Goal: Task Accomplishment & Management: Use online tool/utility

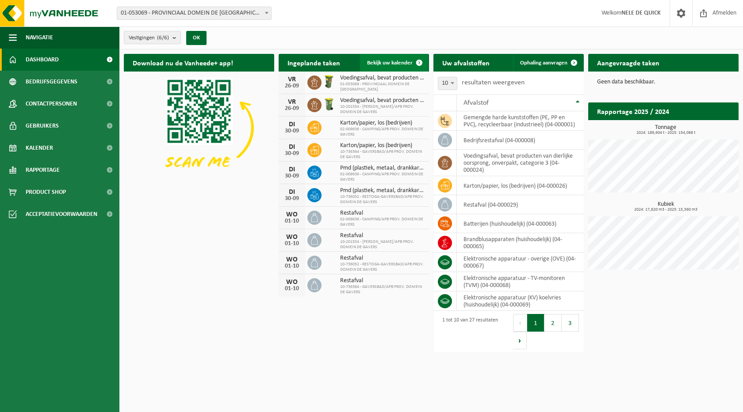
click at [395, 61] on span "Bekijk uw kalender" at bounding box center [390, 63] width 46 height 6
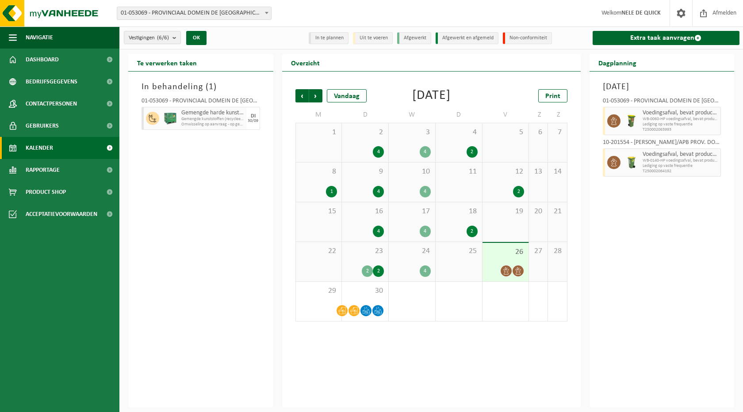
click at [267, 11] on span at bounding box center [266, 12] width 9 height 11
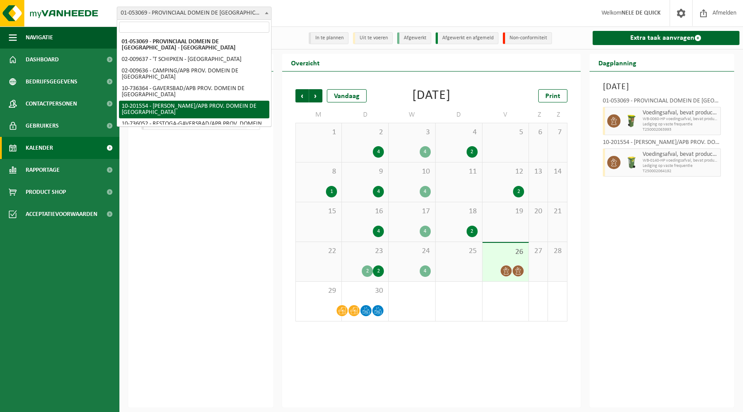
select select "3024"
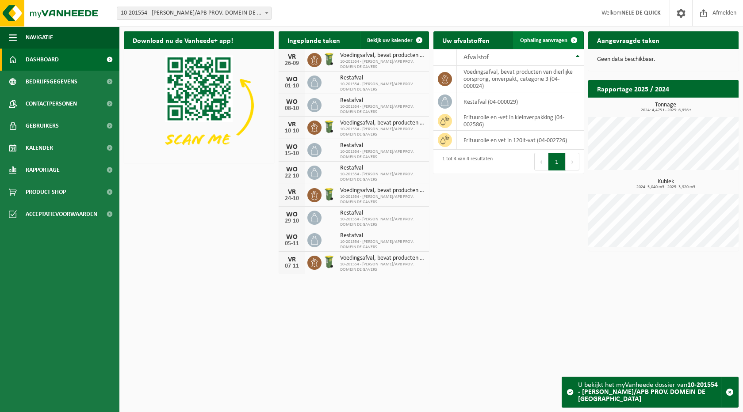
click at [549, 42] on span "Ophaling aanvragen" at bounding box center [543, 41] width 47 height 6
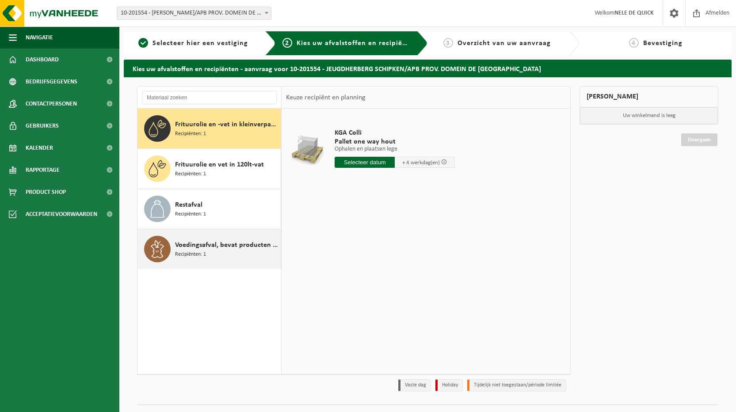
click at [174, 253] on div "Voedingsafval, bevat producten van dierlijke oorsprong, onverpakt, categorie 3 …" at bounding box center [209, 249] width 144 height 40
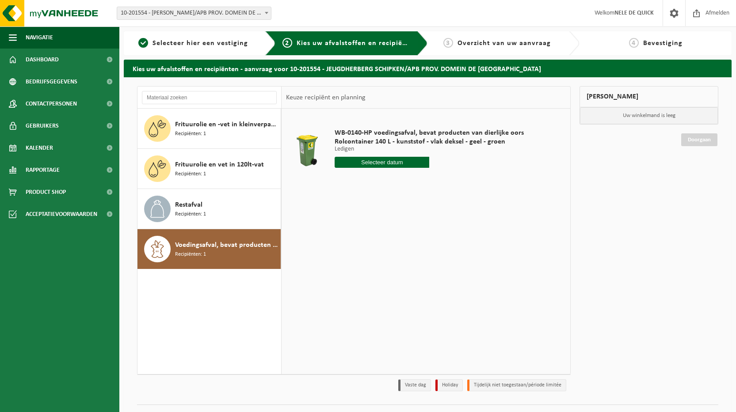
click at [389, 165] on input "text" at bounding box center [382, 162] width 95 height 11
click at [435, 182] on icon at bounding box center [435, 183] width 2 height 4
click at [404, 242] on div "17" at bounding box center [404, 241] width 15 height 14
type input "Van 2025-10-17"
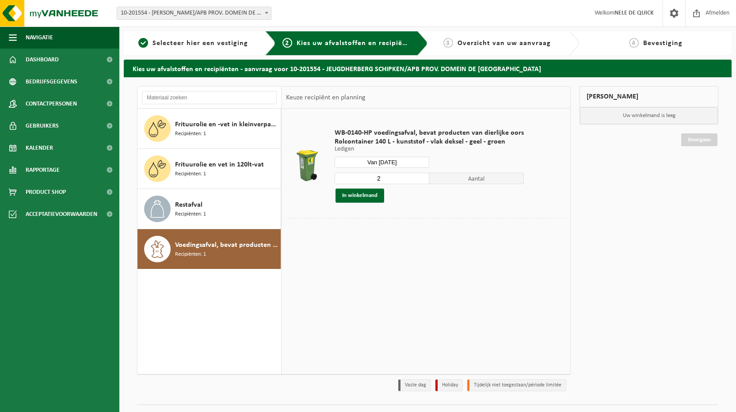
drag, startPoint x: 387, startPoint y: 180, endPoint x: 366, endPoint y: 181, distance: 20.8
click at [366, 181] on input "2" at bounding box center [382, 178] width 95 height 11
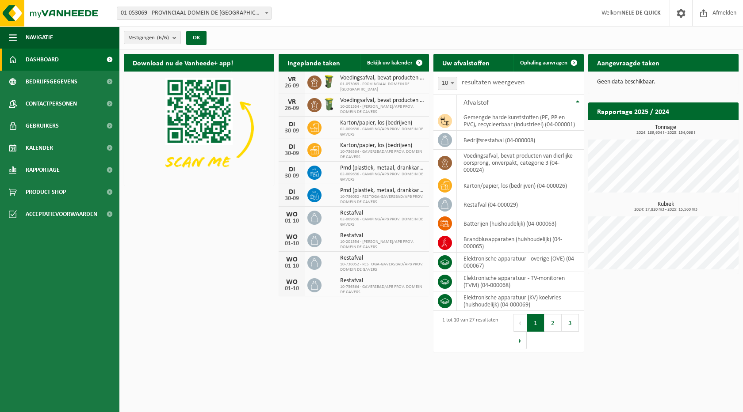
click at [269, 11] on span at bounding box center [266, 12] width 9 height 11
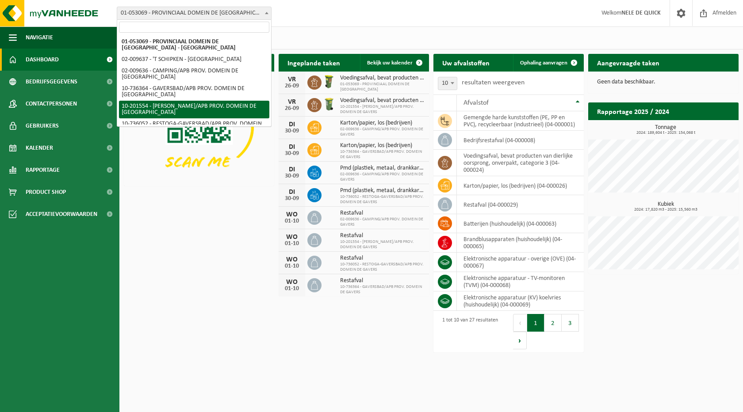
select select "3024"
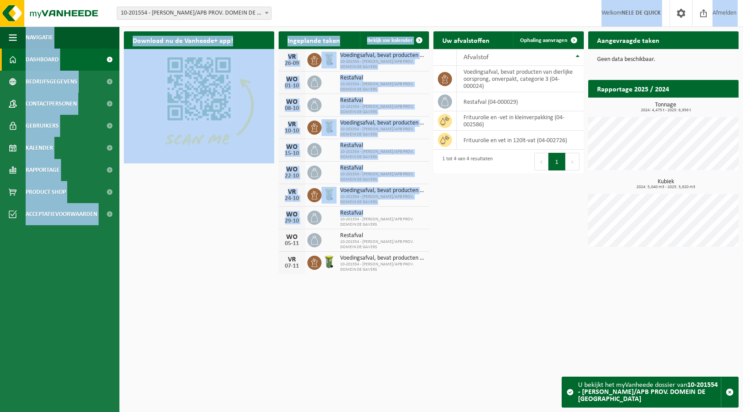
drag, startPoint x: 115, startPoint y: 5, endPoint x: 389, endPoint y: 207, distance: 339.7
click at [389, 207] on div "Vestiging: 01-053069 - PROVINCIAAL DOMEIN DE [GEOGRAPHIC_DATA] - [GEOGRAPHIC_DA…" at bounding box center [371, 139] width 743 height 278
click at [409, 312] on html "Vestiging: 01-053069 - PROVINCIAAL DOMEIN DE [GEOGRAPHIC_DATA] - [GEOGRAPHIC_DA…" at bounding box center [371, 206] width 743 height 412
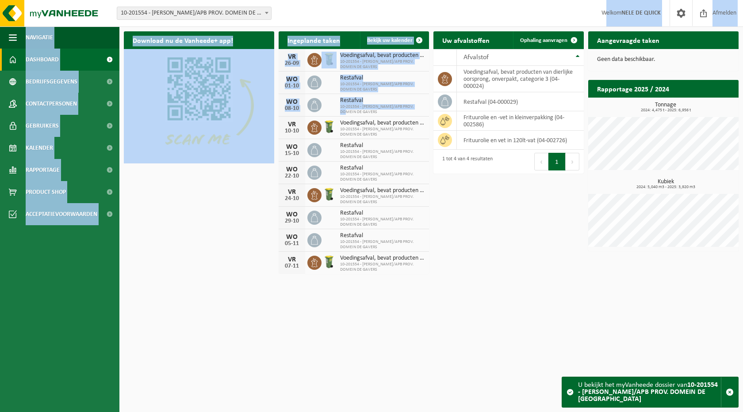
drag, startPoint x: 282, startPoint y: 17, endPoint x: 335, endPoint y: 115, distance: 111.4
click at [335, 115] on div "Vestiging: 01-053069 - PROVINCIAAL DOMEIN DE [GEOGRAPHIC_DATA] - [GEOGRAPHIC_DA…" at bounding box center [371, 139] width 743 height 278
click at [285, 34] on h2 "Ingeplande taken" at bounding box center [313, 39] width 70 height 17
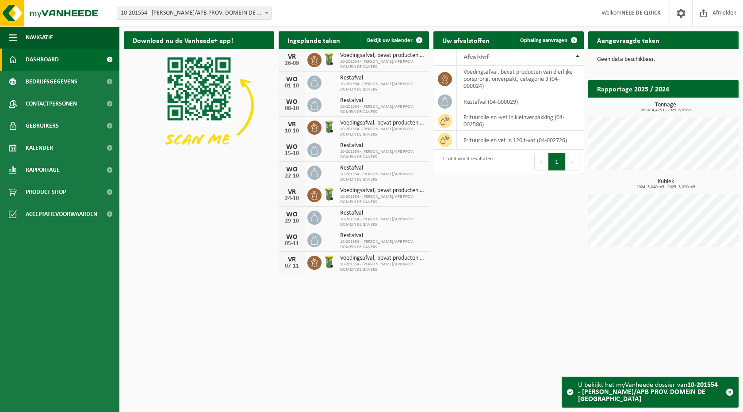
drag, startPoint x: 284, startPoint y: 41, endPoint x: 411, endPoint y: 277, distance: 268.2
click at [411, 277] on div "Ingeplande taken Bekijk uw kalender [DATE] Voedingsafval, bevat producten van d…" at bounding box center [353, 153] width 155 height 252
